Goal: Check status: Verify the current state of an ongoing process or item

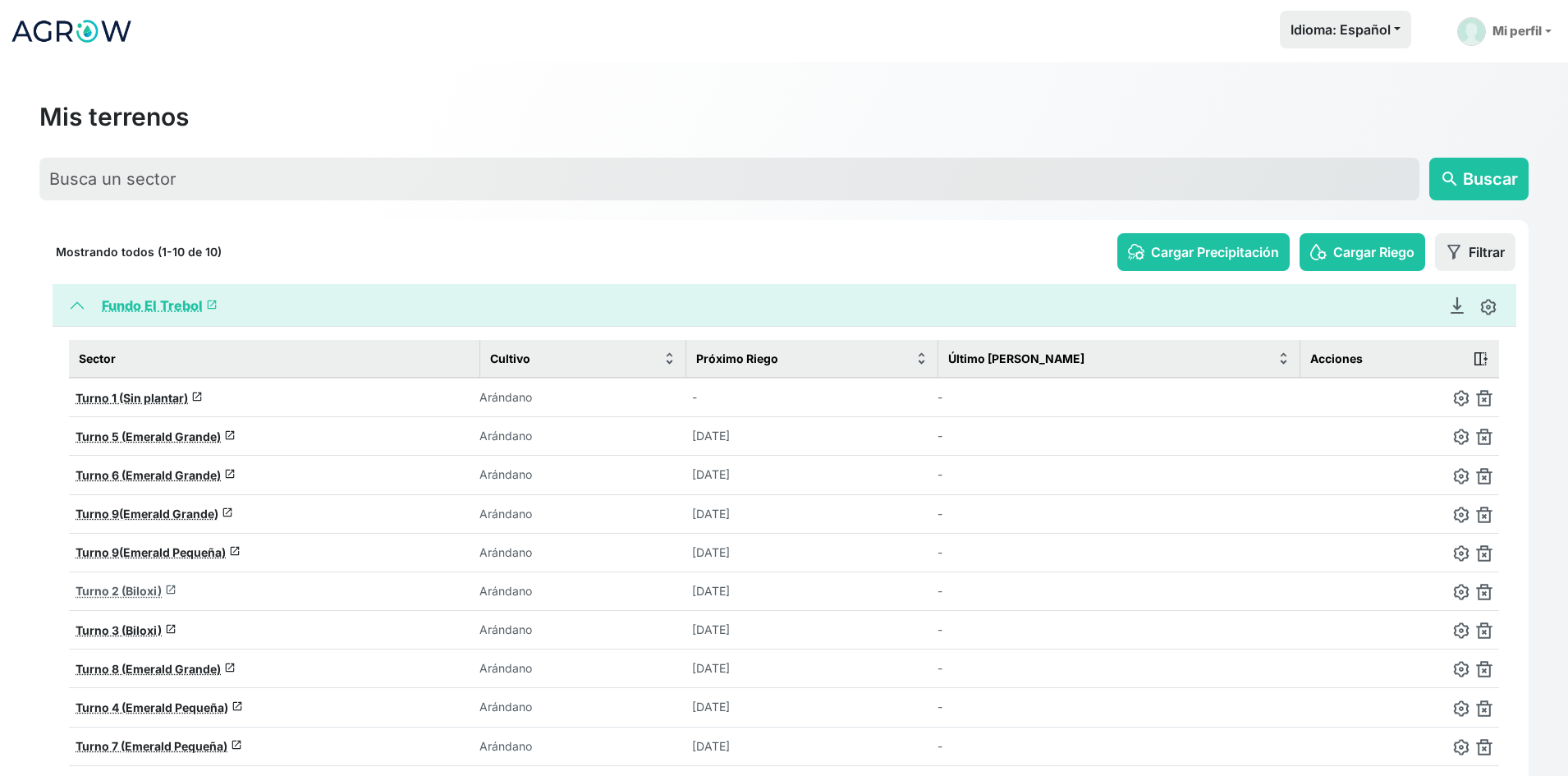
click at [141, 590] on span "Turno 2 (Biloxi)" at bounding box center [118, 591] width 86 height 14
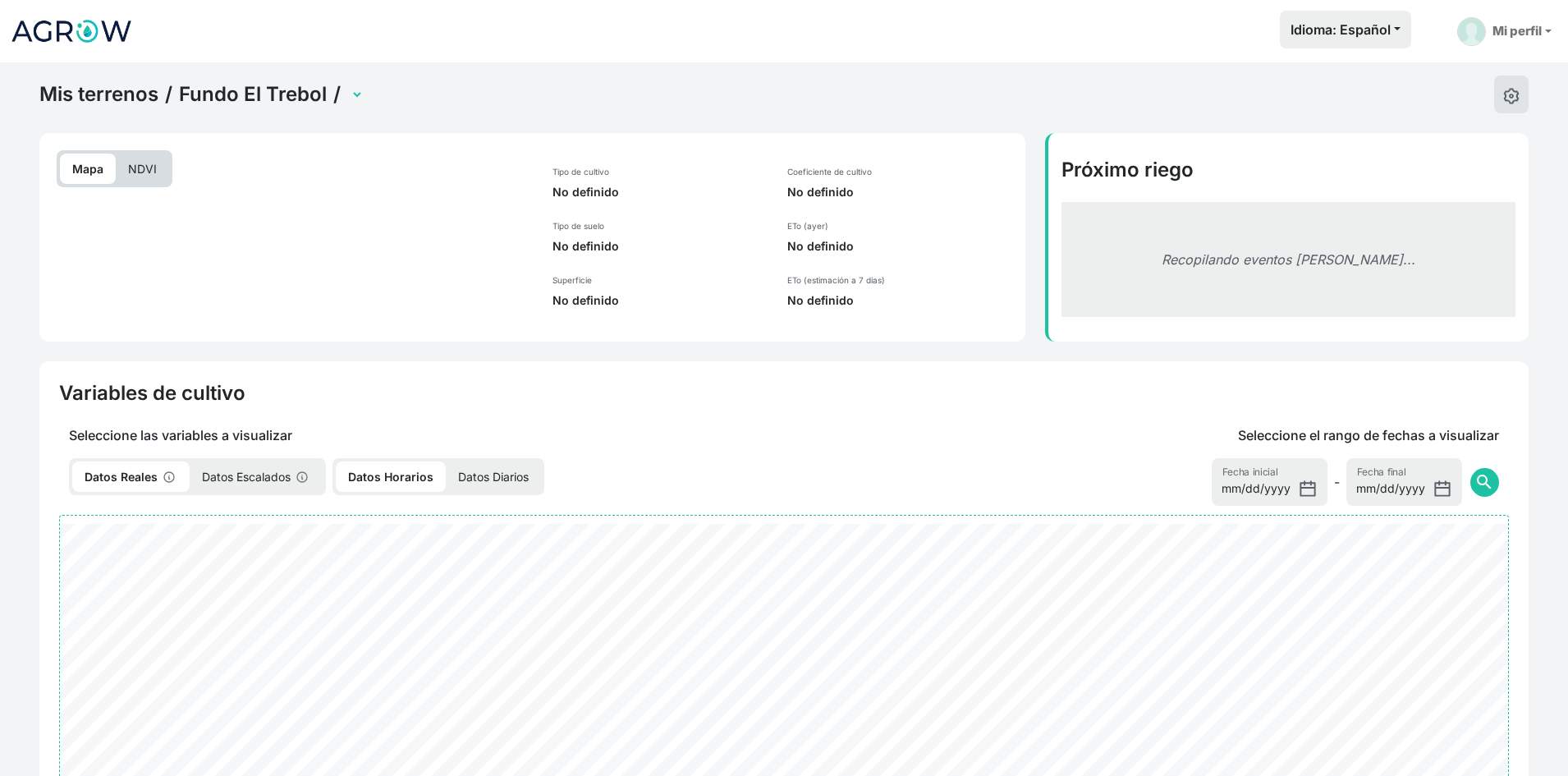
select select "2279"
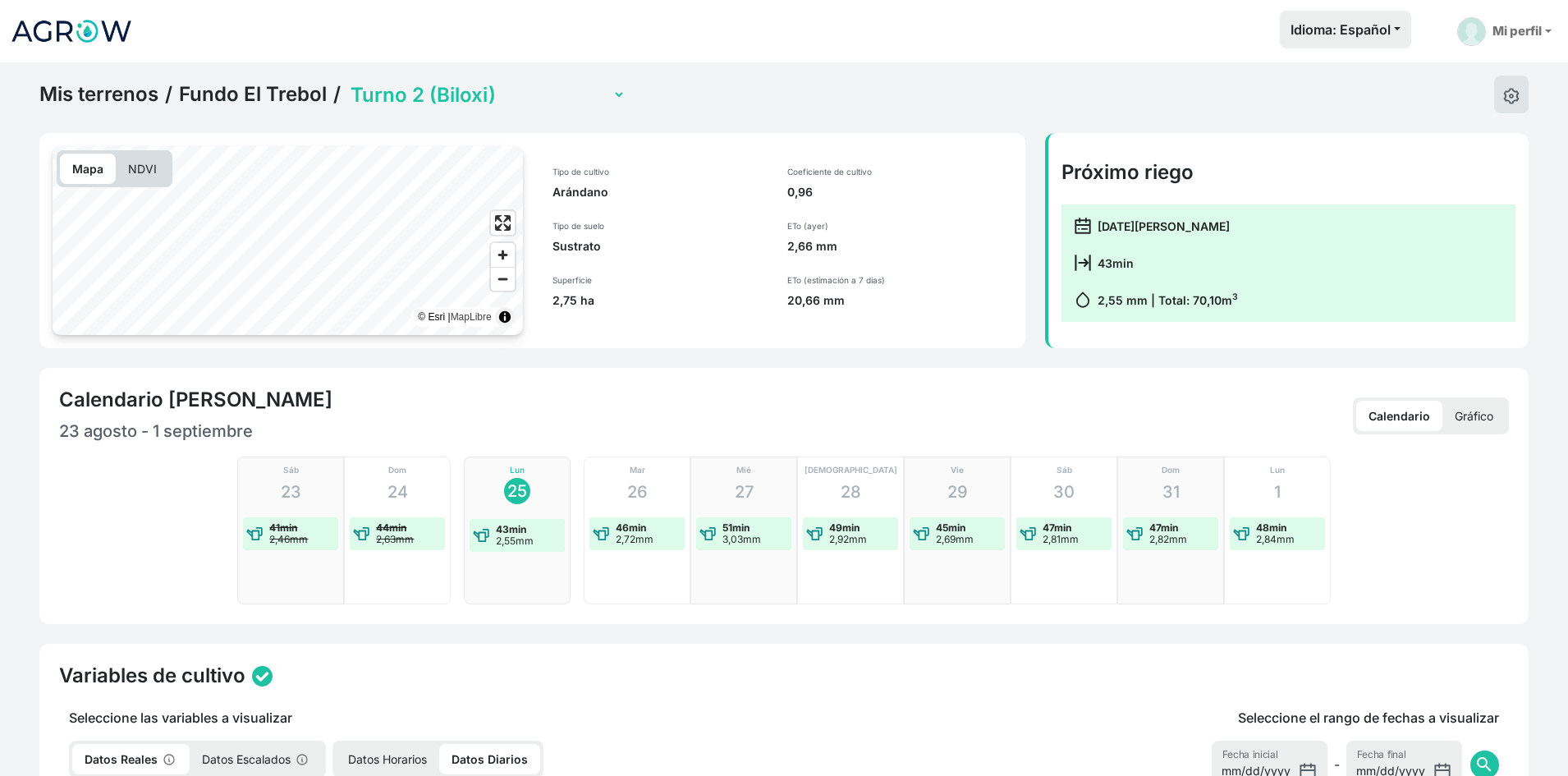
click at [151, 174] on p "NDVI" at bounding box center [142, 168] width 53 height 30
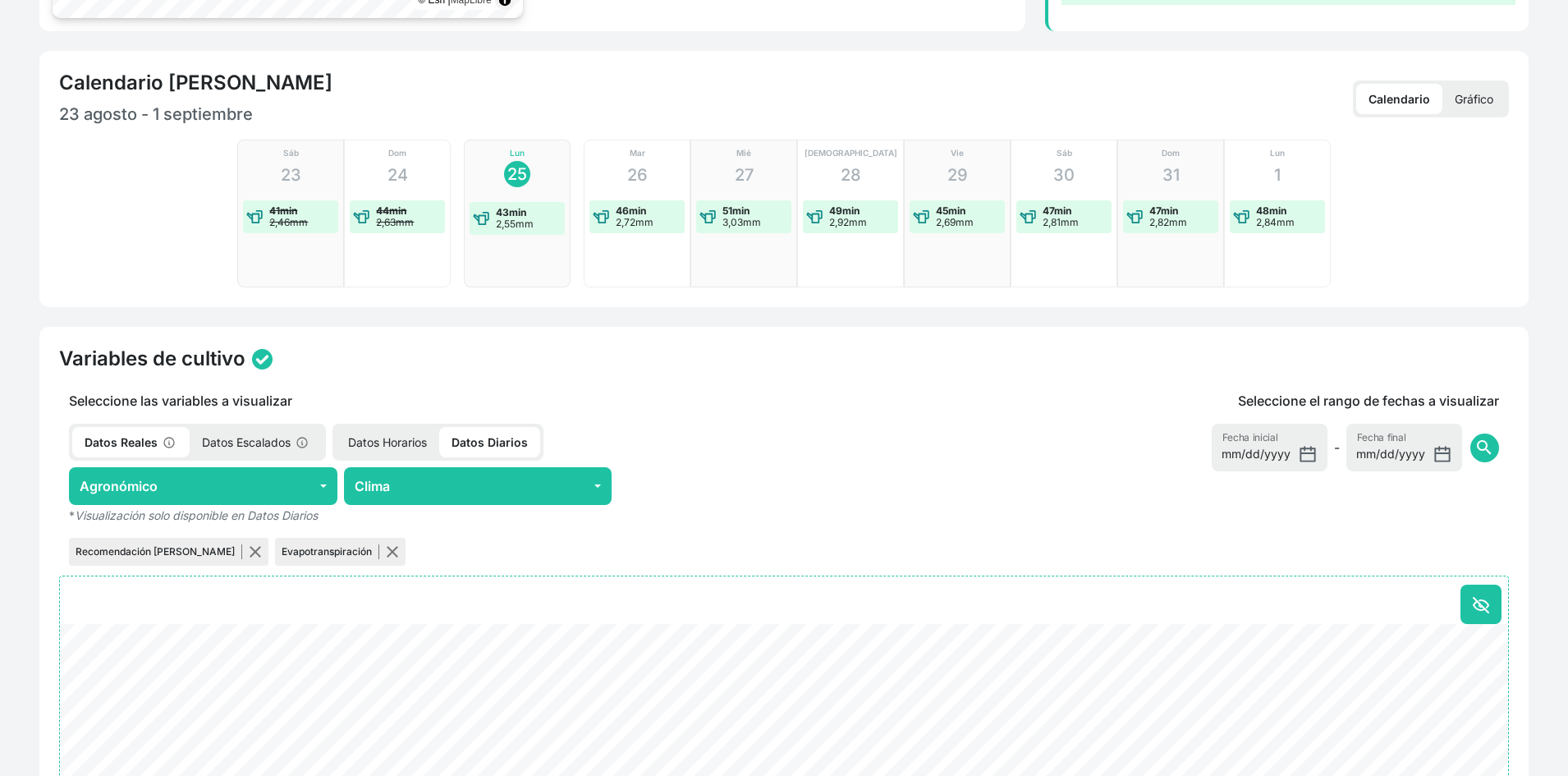
scroll to position [328, 0]
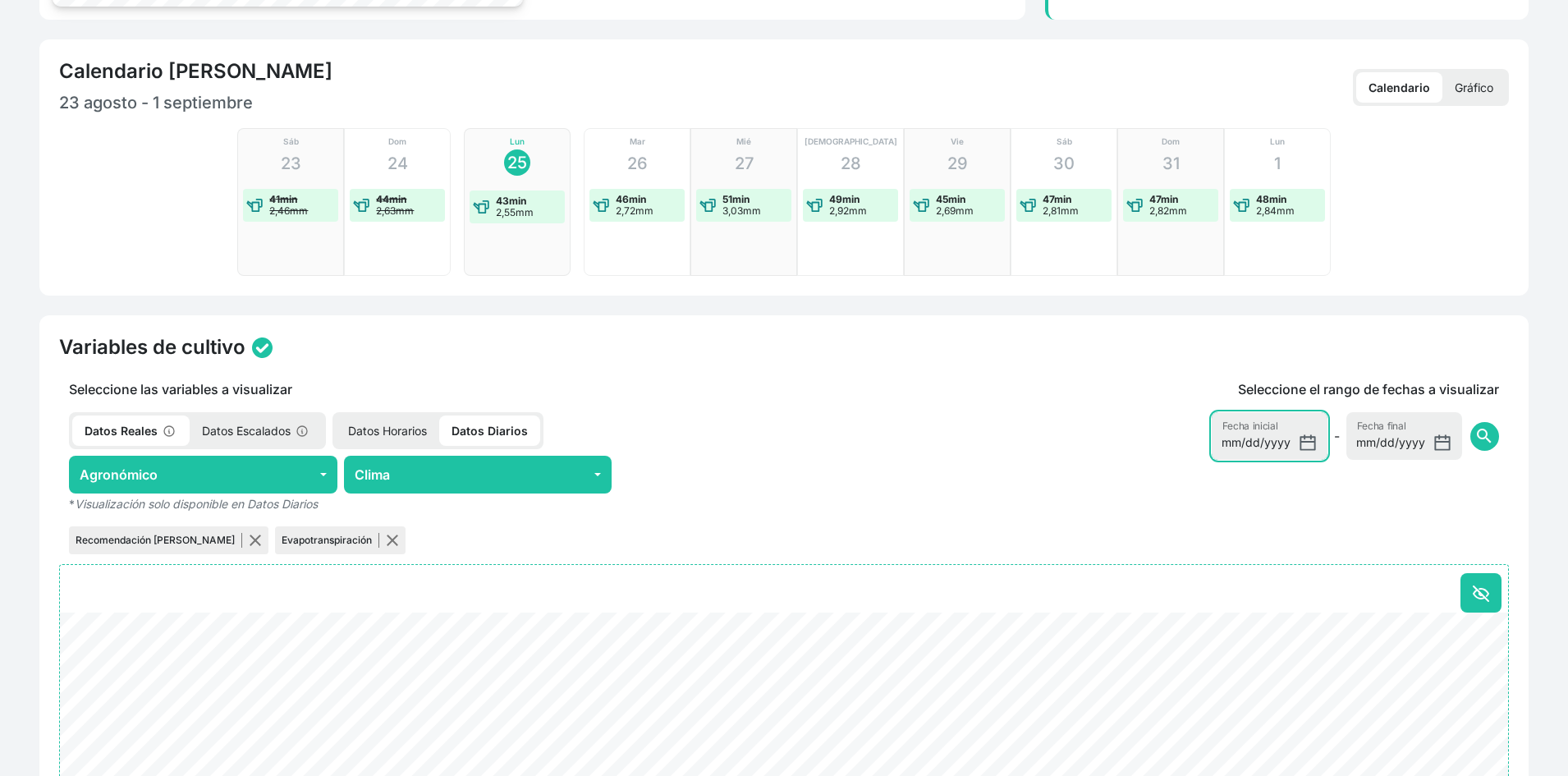
click at [1309, 441] on input "[DATE]" at bounding box center [1269, 436] width 116 height 47
type input "[DATE]"
click at [1494, 437] on button "search" at bounding box center [1484, 437] width 29 height 29
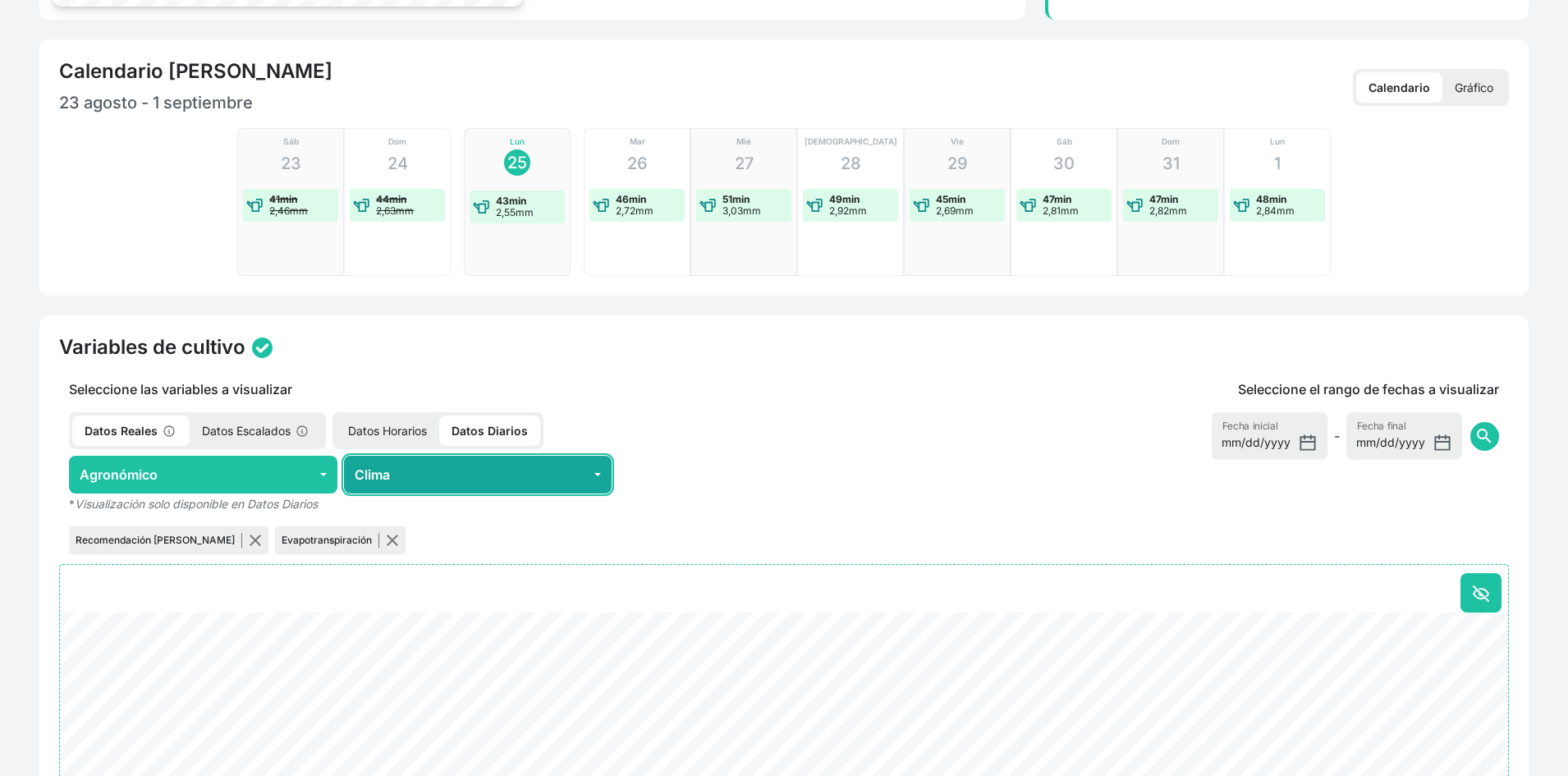
click at [480, 479] on button "Clima" at bounding box center [478, 475] width 268 height 38
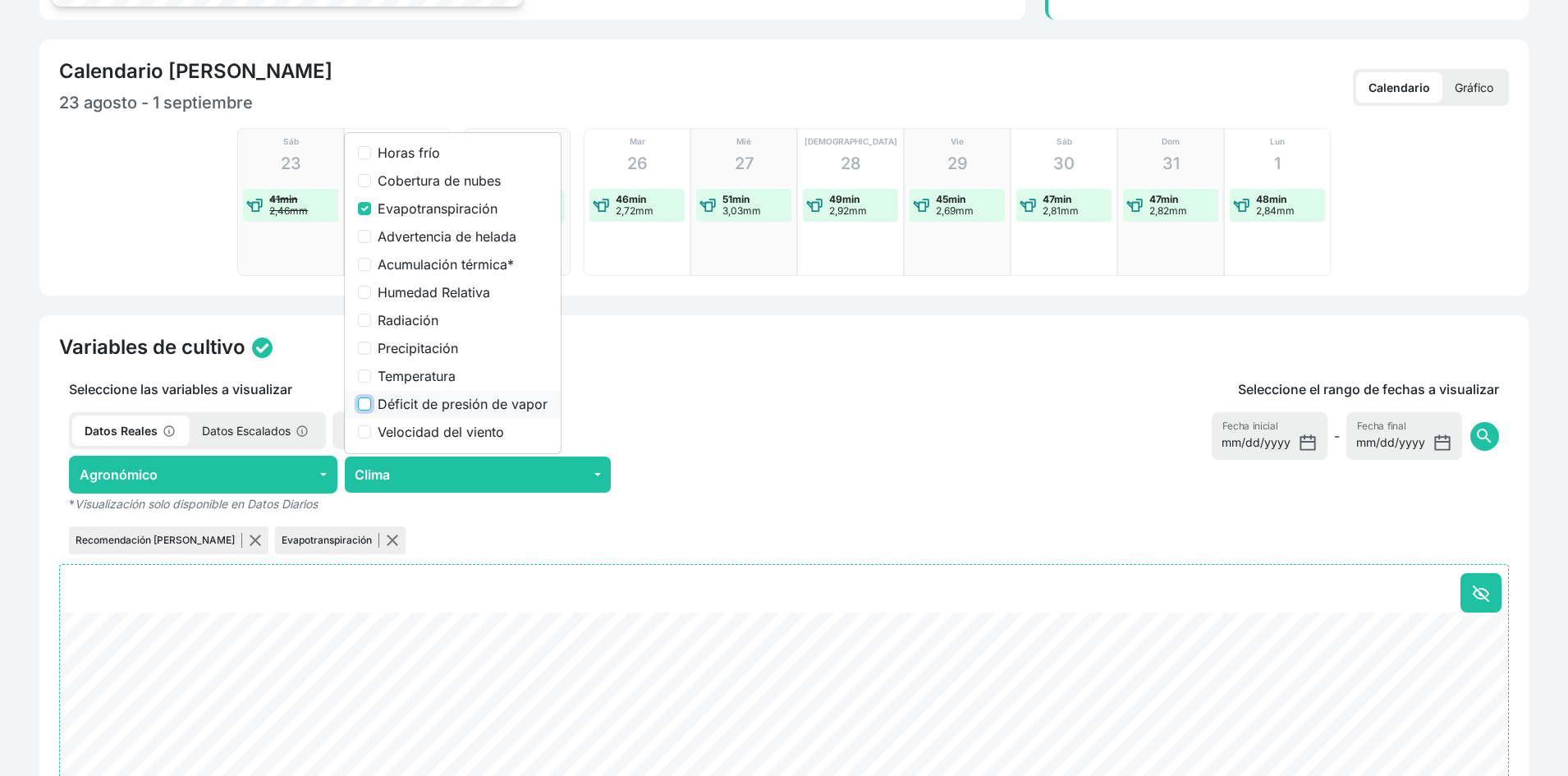
click at [359, 400] on input "Déficit de presión de vapor" at bounding box center [365, 405] width 14 height 14
checkbox input "true"
click at [364, 207] on input "Evapotranspiración" at bounding box center [365, 209] width 14 height 14
checkbox input "false"
click at [794, 399] on p "Seleccione las variables a visualizar" at bounding box center [478, 388] width 837 height 19
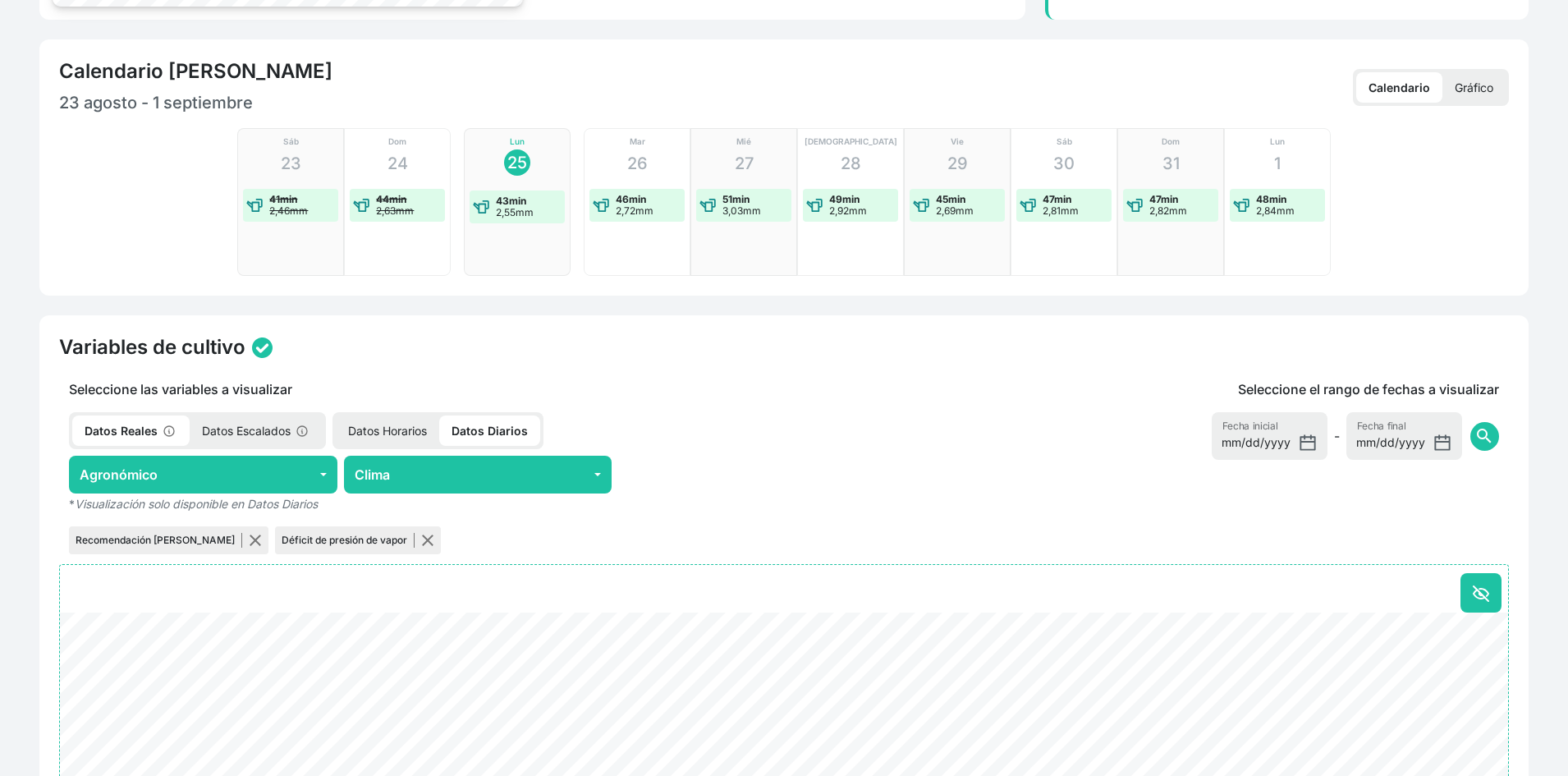
click at [386, 433] on p "Datos Horarios" at bounding box center [387, 431] width 103 height 30
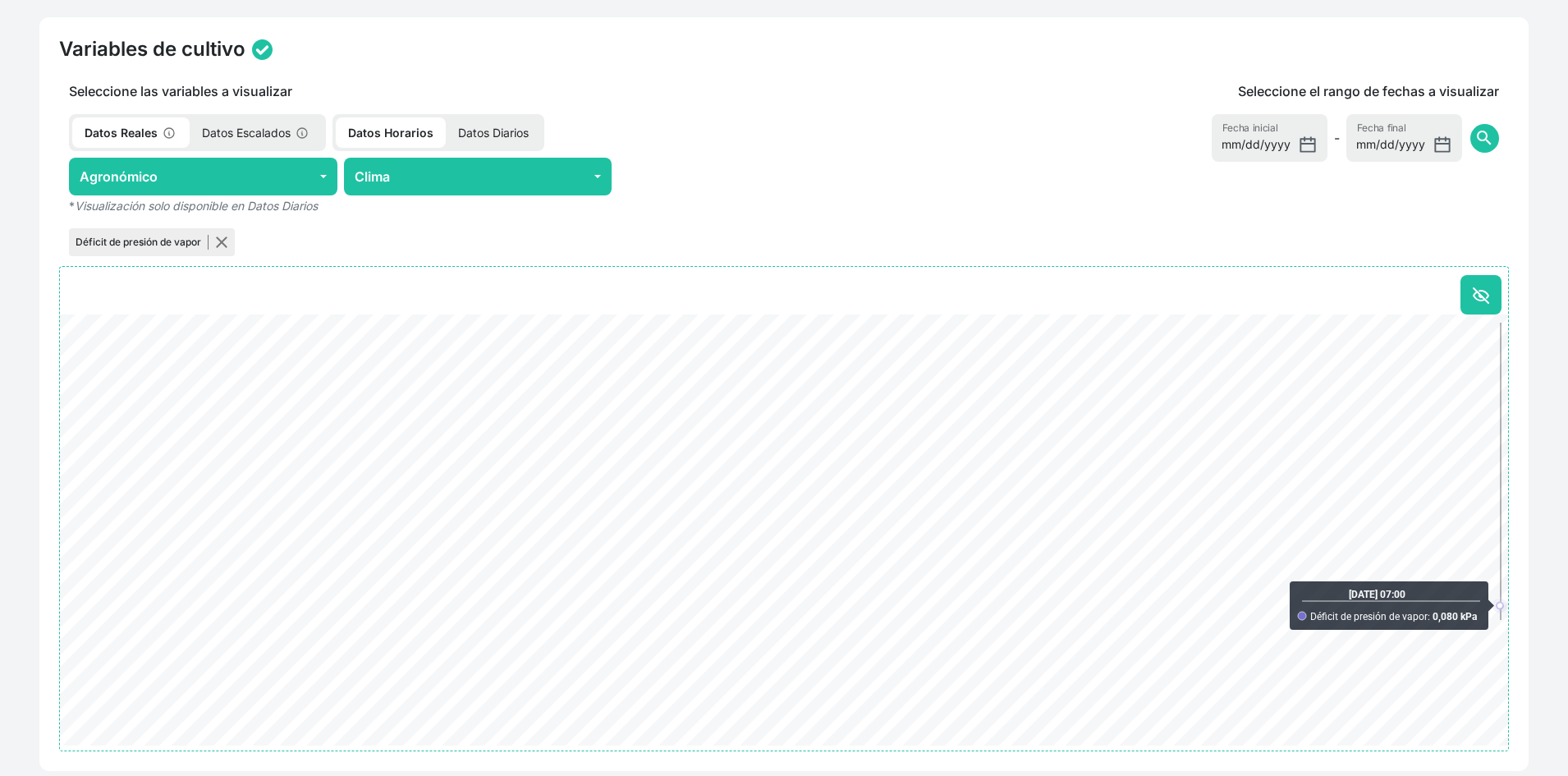
scroll to position [434, 0]
